Goal: Information Seeking & Learning: Compare options

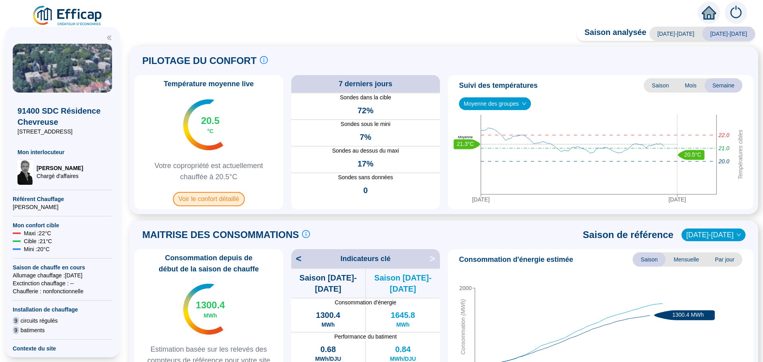
click at [211, 198] on span "Voir le confort détaillé" at bounding box center [209, 199] width 72 height 14
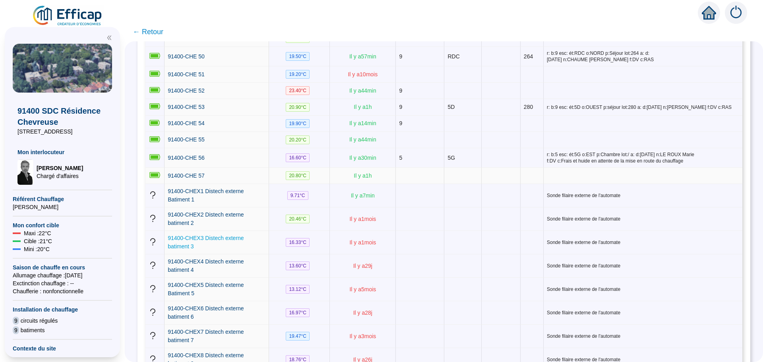
scroll to position [1182, 0]
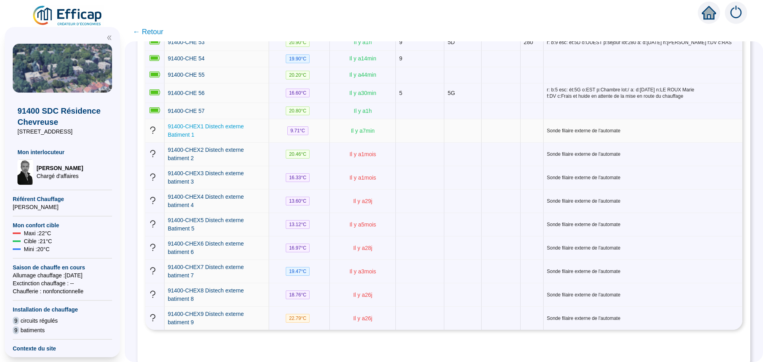
click at [226, 123] on span "91400-CHEX1 Distech externe Batiment 1" at bounding box center [206, 130] width 76 height 15
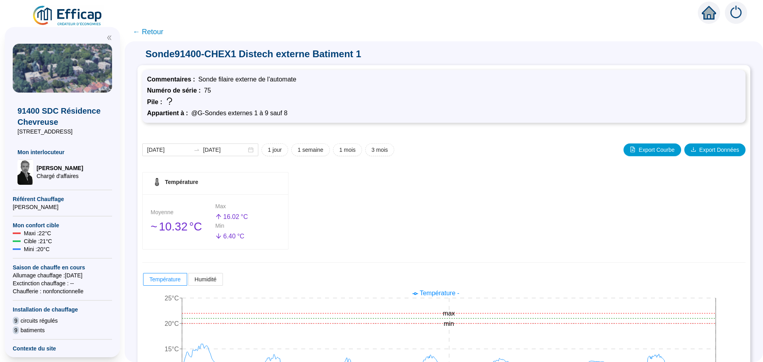
click at [149, 31] on span "← Retour" at bounding box center [148, 31] width 31 height 11
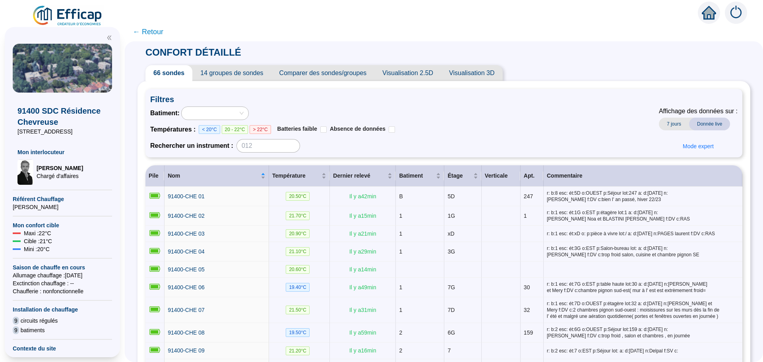
click at [149, 31] on span "← Retour" at bounding box center [148, 31] width 31 height 11
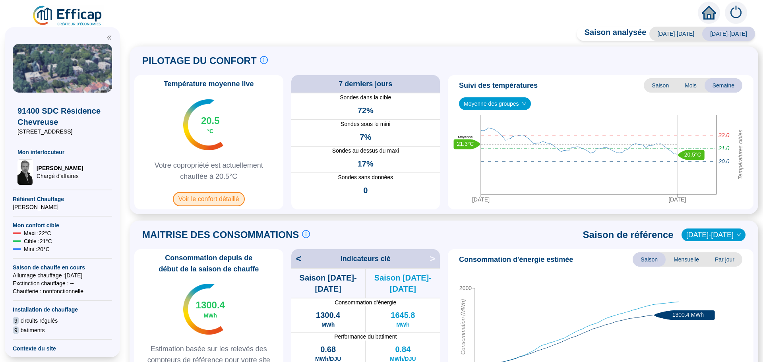
click at [217, 197] on span "Voir le confort détaillé" at bounding box center [209, 199] width 72 height 14
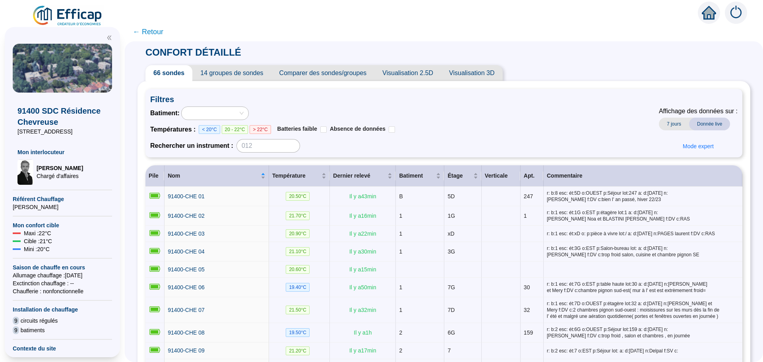
click at [301, 75] on span "Comparer des sondes/groupes" at bounding box center [322, 73] width 103 height 16
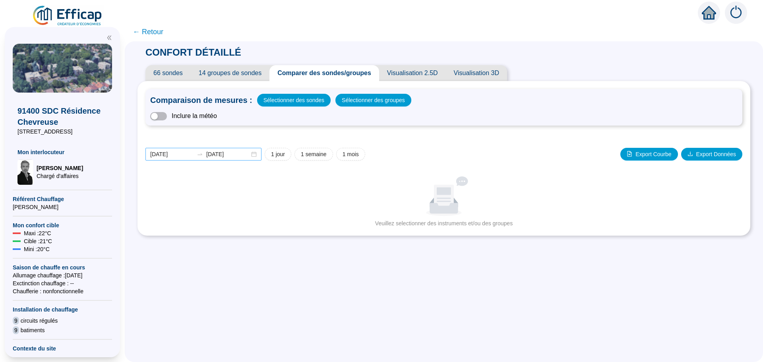
click at [258, 156] on div "[DATE] [DATE]" at bounding box center [203, 154] width 116 height 13
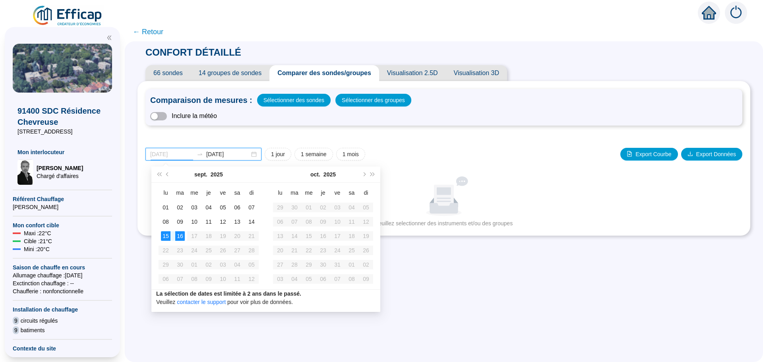
type input "[DATE]"
click at [169, 237] on div "15" at bounding box center [166, 236] width 10 height 10
click at [178, 235] on div "16" at bounding box center [180, 236] width 10 height 10
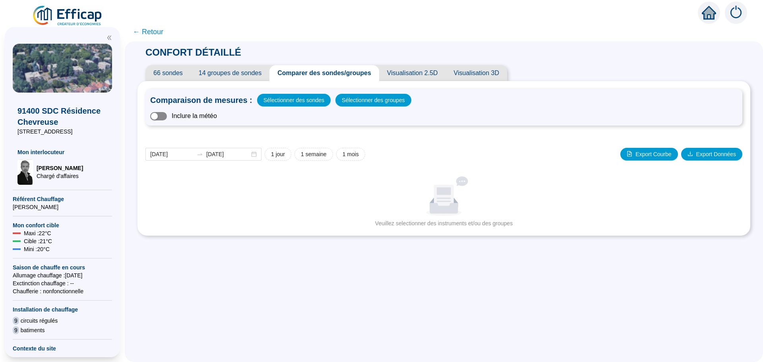
click at [167, 116] on span "button" at bounding box center [158, 116] width 17 height 8
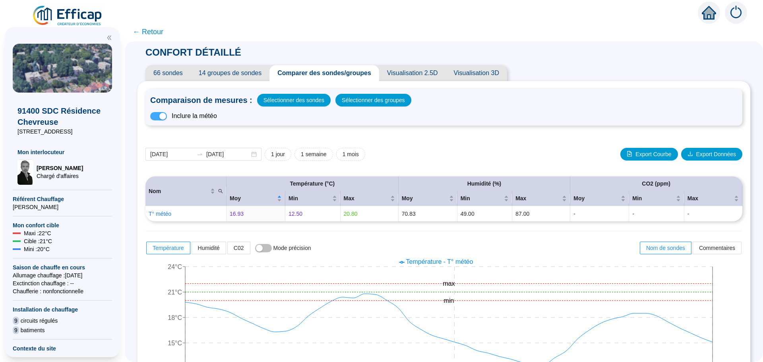
click at [161, 116] on span "button" at bounding box center [158, 116] width 17 height 8
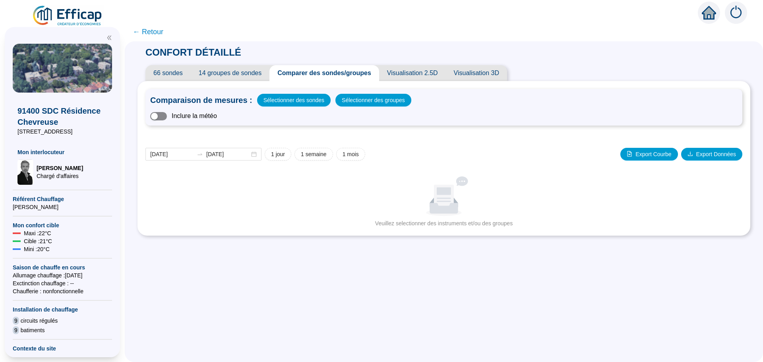
click at [166, 114] on span "button" at bounding box center [158, 116] width 17 height 8
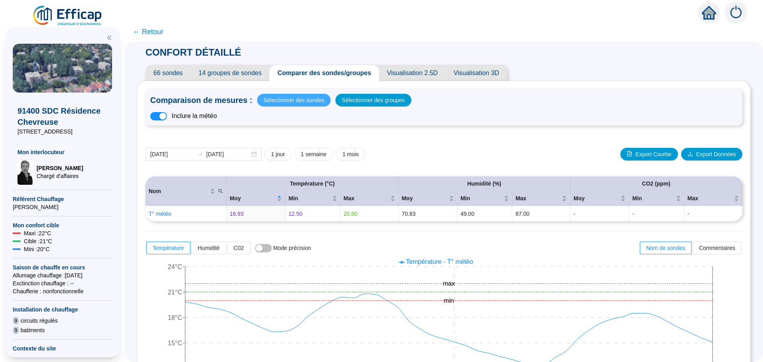
click at [292, 103] on span "Sélectionner des sondes" at bounding box center [293, 100] width 61 height 11
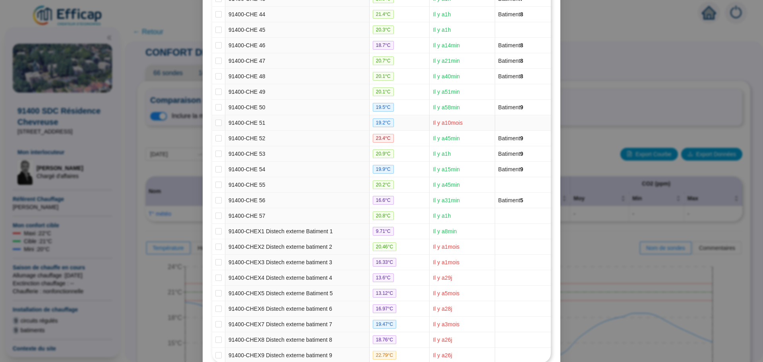
scroll to position [813, 0]
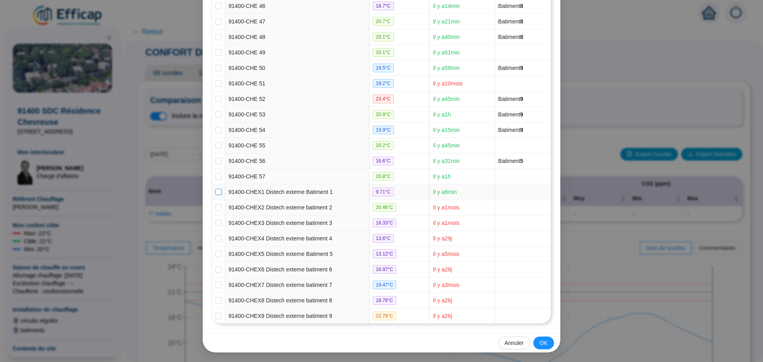
click at [215, 191] on input "checkbox" at bounding box center [218, 192] width 6 height 6
checkbox input "true"
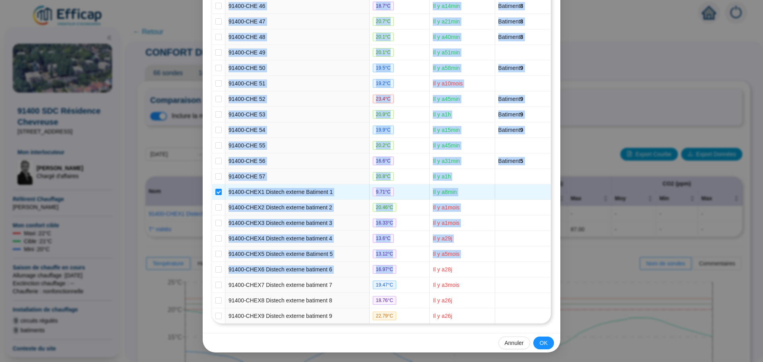
drag, startPoint x: 405, startPoint y: 264, endPoint x: 540, endPoint y: 350, distance: 160.1
click at [546, 345] on button "OK" at bounding box center [543, 343] width 21 height 13
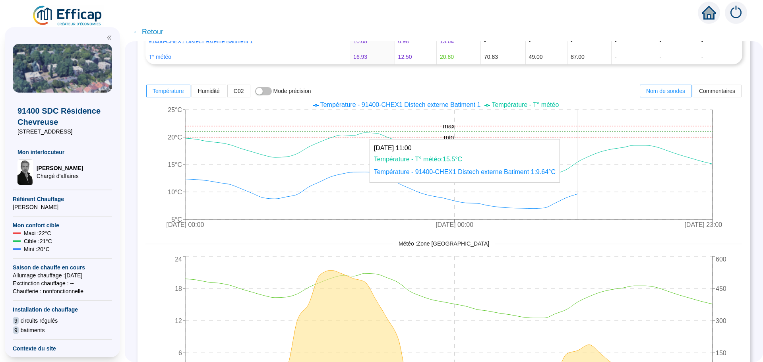
scroll to position [159, 0]
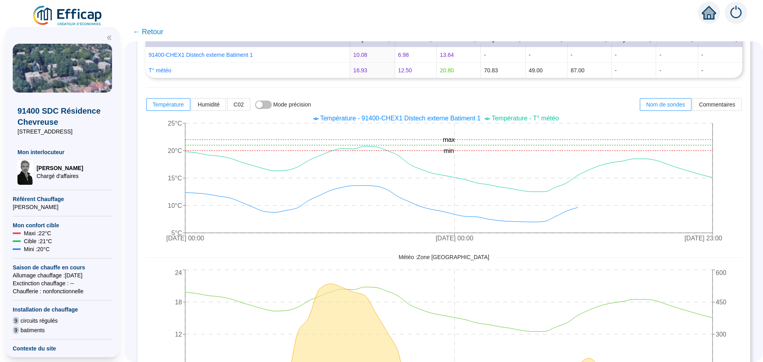
click at [154, 35] on span "← Retour" at bounding box center [148, 31] width 31 height 11
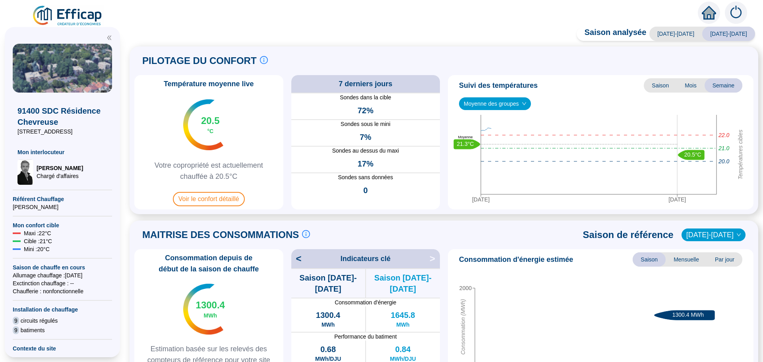
click at [155, 31] on div "Saison analysée [DATE]-[DATE] [DATE]-[DATE] PILOTAGE DU CONFORT Le pilotage du …" at bounding box center [444, 196] width 638 height 331
click at [226, 203] on span "Voir le confort détaillé" at bounding box center [209, 199] width 72 height 14
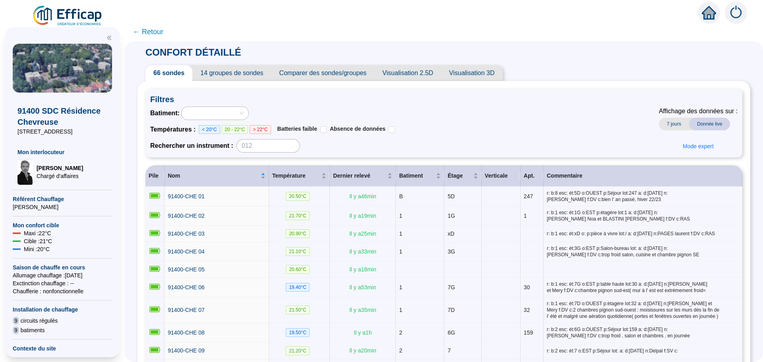
click at [332, 74] on span "Comparer des sondes/groupes" at bounding box center [322, 73] width 103 height 16
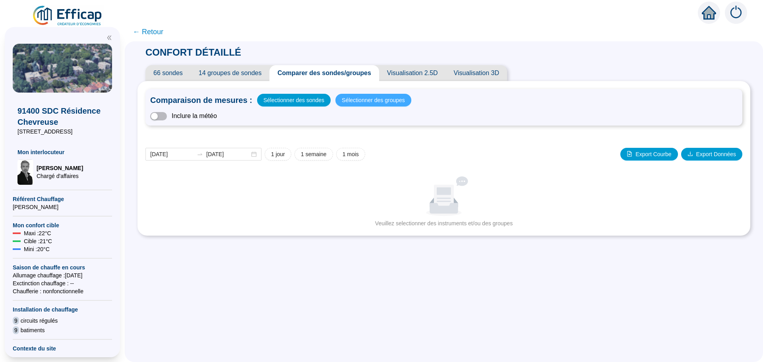
click at [356, 99] on span "Sélectionner des groupes" at bounding box center [373, 100] width 63 height 11
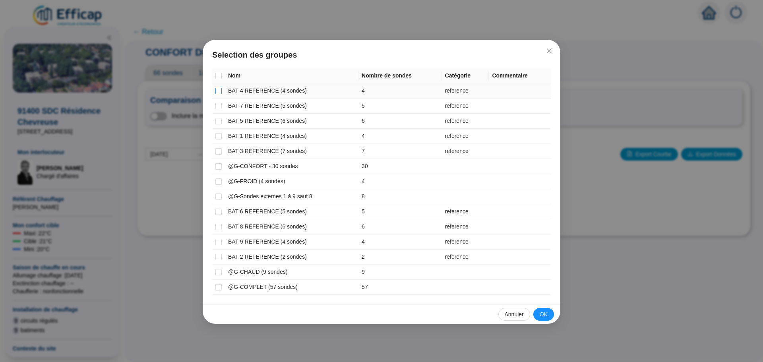
click at [217, 90] on input "checkbox" at bounding box center [218, 91] width 6 height 6
checkbox input "true"
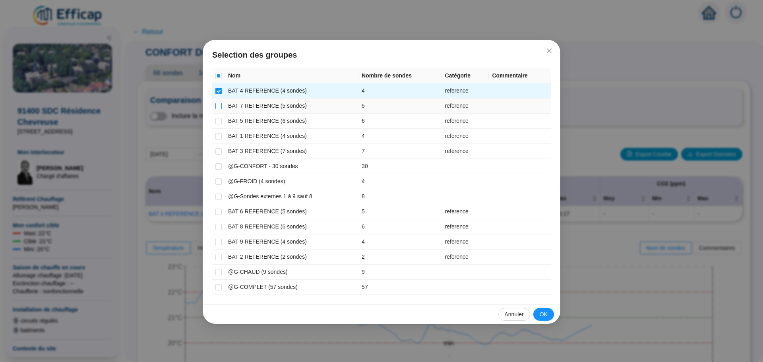
click at [220, 105] on input "checkbox" at bounding box center [218, 106] width 6 height 6
checkbox input "true"
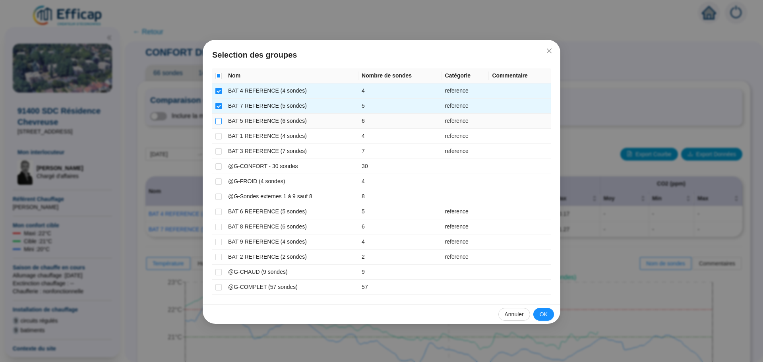
click at [218, 121] on input "checkbox" at bounding box center [218, 121] width 6 height 6
checkbox input "true"
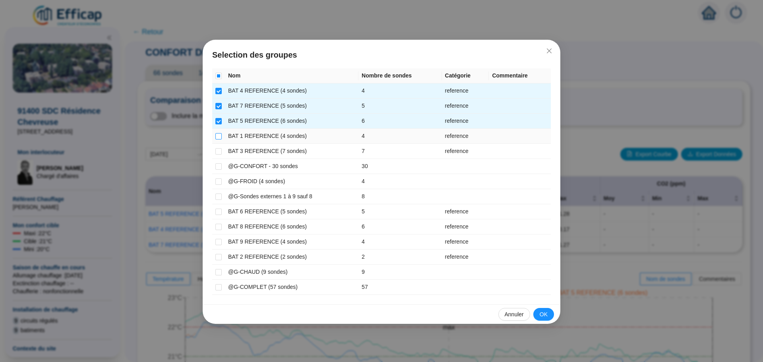
drag, startPoint x: 218, startPoint y: 134, endPoint x: 218, endPoint y: 138, distance: 4.0
click at [218, 135] on input "checkbox" at bounding box center [218, 136] width 6 height 6
checkbox input "true"
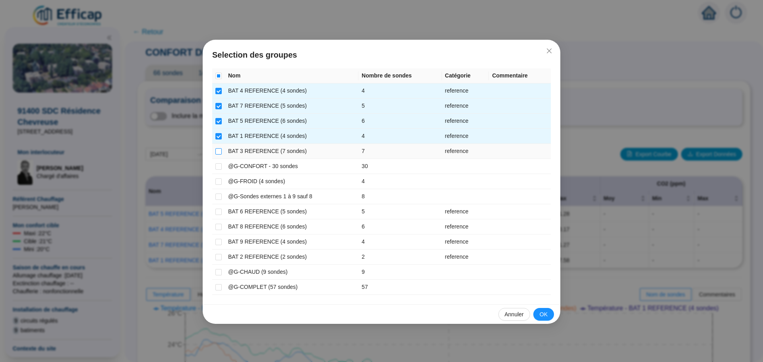
click at [219, 154] on input "checkbox" at bounding box center [218, 151] width 6 height 6
checkbox input "true"
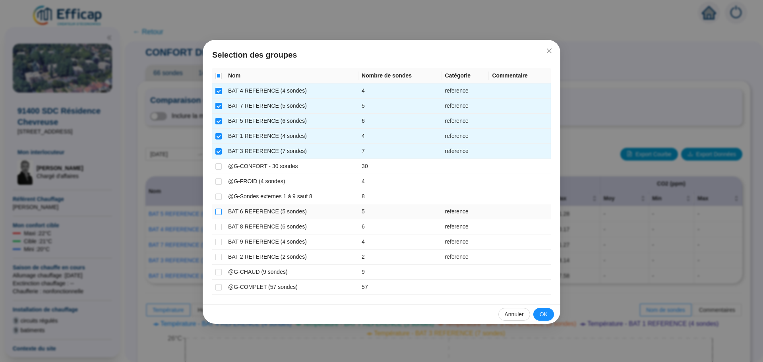
click at [217, 212] on input "checkbox" at bounding box center [218, 212] width 6 height 6
checkbox input "true"
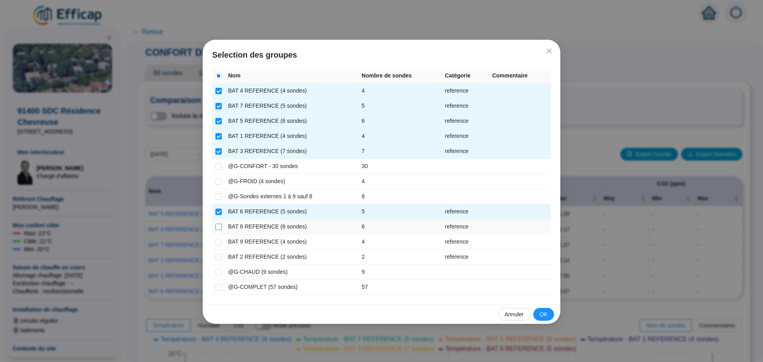
click at [218, 225] on input "checkbox" at bounding box center [218, 227] width 6 height 6
checkbox input "true"
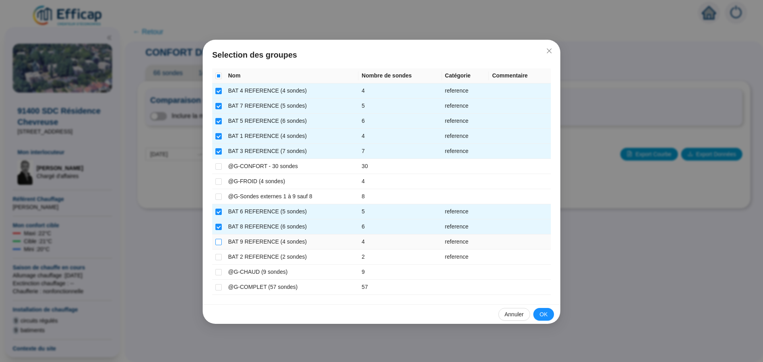
click at [219, 239] on input "checkbox" at bounding box center [218, 242] width 6 height 6
checkbox input "true"
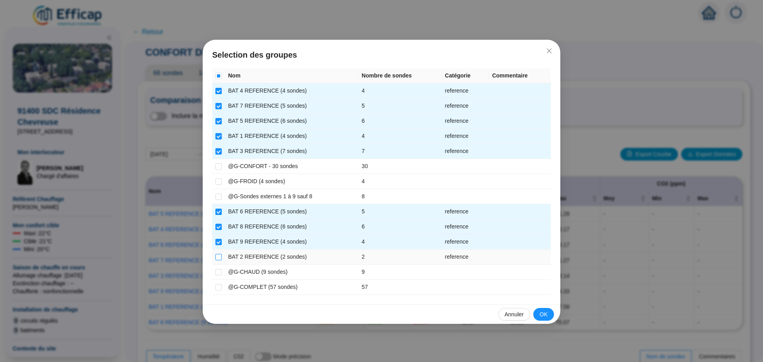
click at [218, 257] on input "checkbox" at bounding box center [218, 257] width 6 height 6
checkbox input "true"
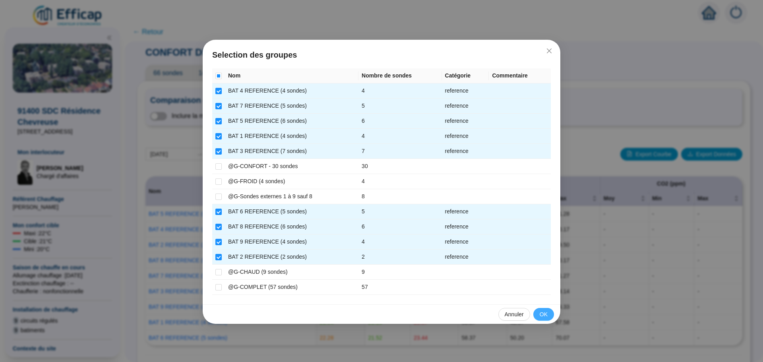
click at [542, 316] on span "OK" at bounding box center [544, 314] width 8 height 8
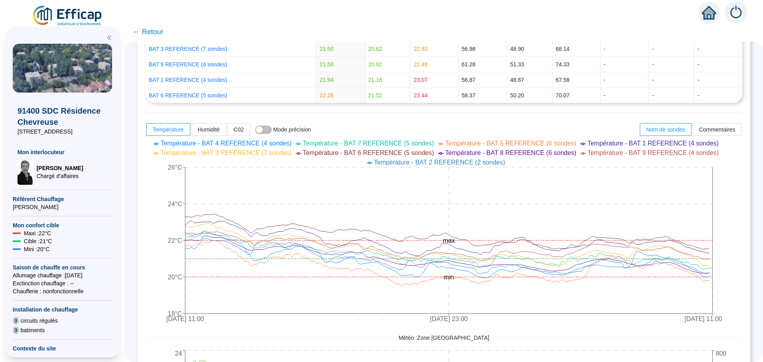
scroll to position [278, 0]
